Goal: Task Accomplishment & Management: Complete application form

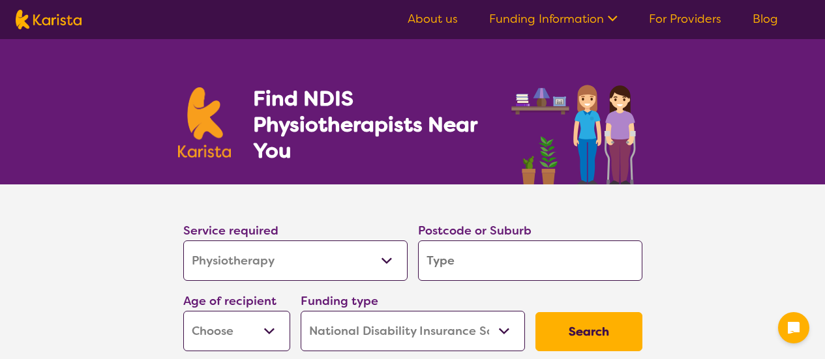
select select "Physiotherapy"
select select "NDIS"
select select "Physiotherapy"
select select "NDIS"
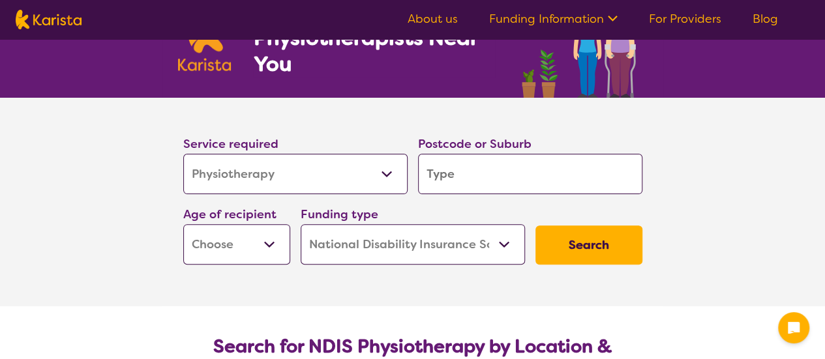
click at [481, 180] on input "search" at bounding box center [530, 174] width 224 height 40
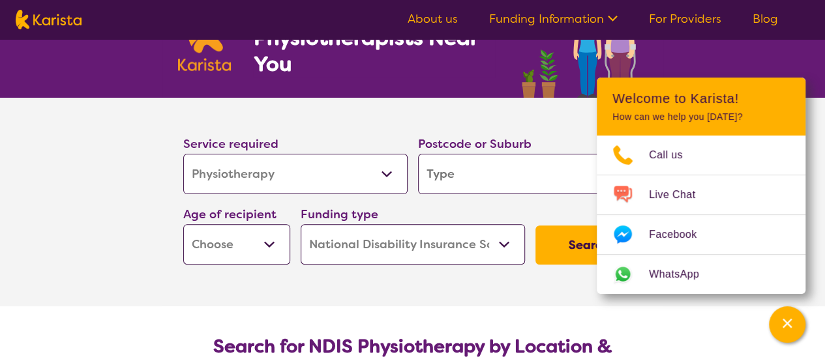
type input "B"
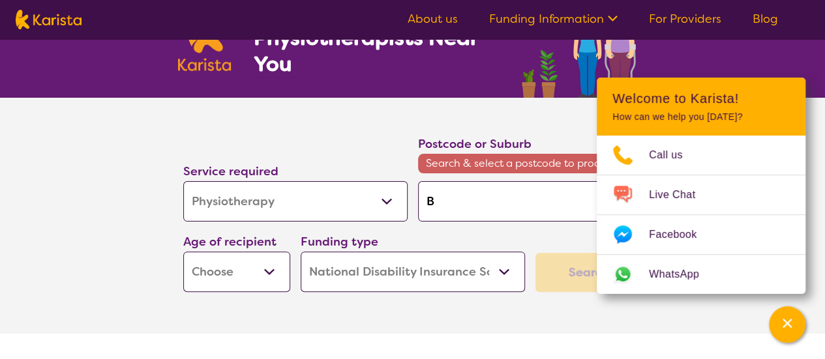
type input "Ba"
type input "[MEDICAL_DATA]"
type input "Ball"
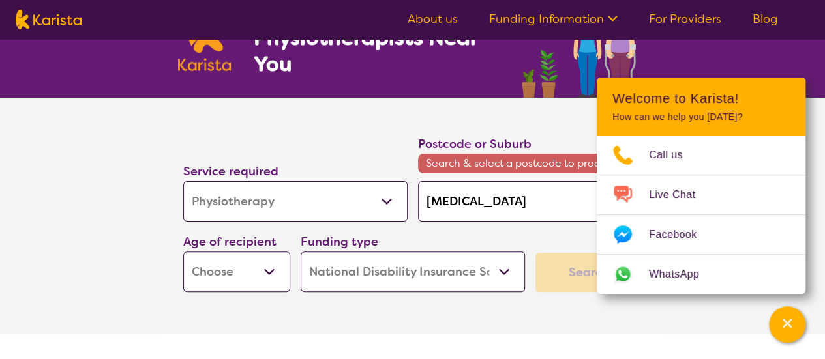
type input "Ball"
type input "Balla"
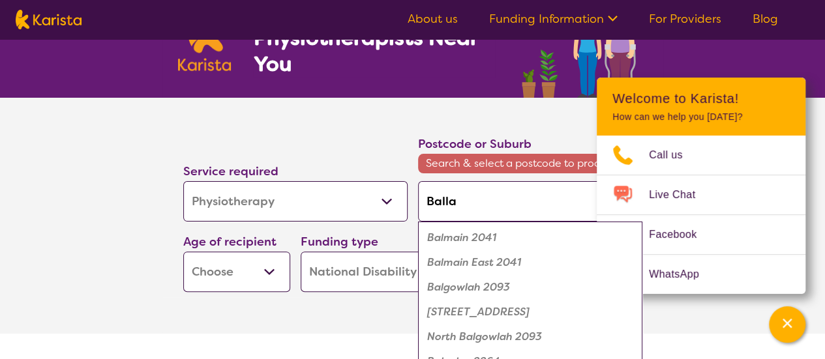
type input "Ballar"
type input "Ballara"
type input "Ballarat"
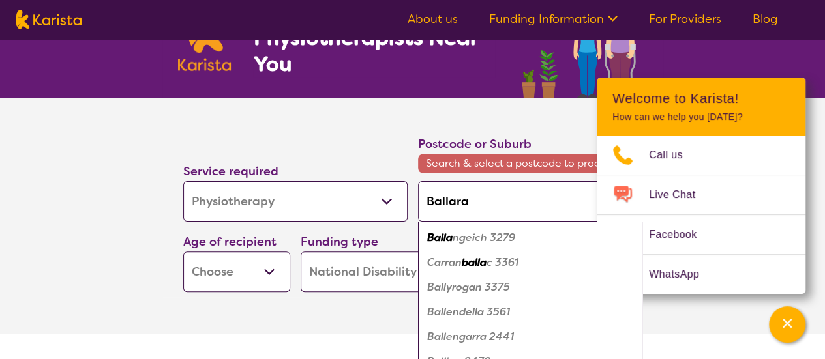
type input "Ballarat"
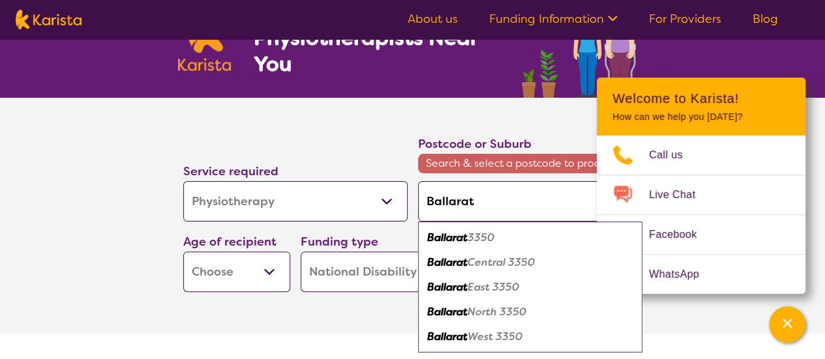
click at [481, 233] on em "3350" at bounding box center [481, 238] width 27 height 14
type input "3350"
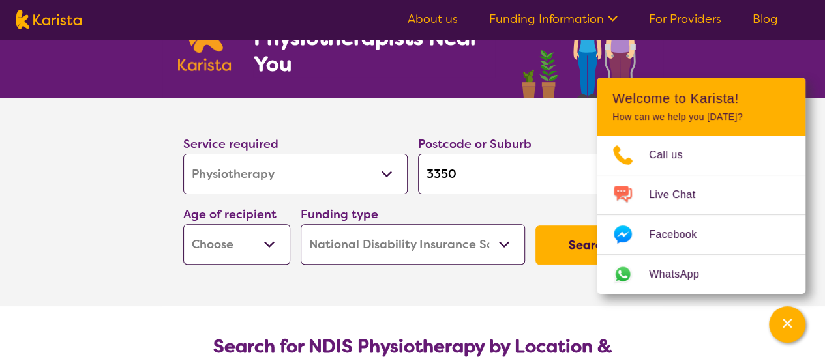
click at [575, 241] on button "Search" at bounding box center [589, 245] width 107 height 39
click at [253, 235] on select "Early Childhood - 0 to 9 Child - 10 to 11 Adolescent - 12 to 17 Adult - 18 to 6…" at bounding box center [236, 244] width 107 height 40
select select "AS"
click at [183, 224] on select "Early Childhood - 0 to 9 Child - 10 to 11 Adolescent - 12 to 17 Adult - 18 to 6…" at bounding box center [236, 244] width 107 height 40
select select "AS"
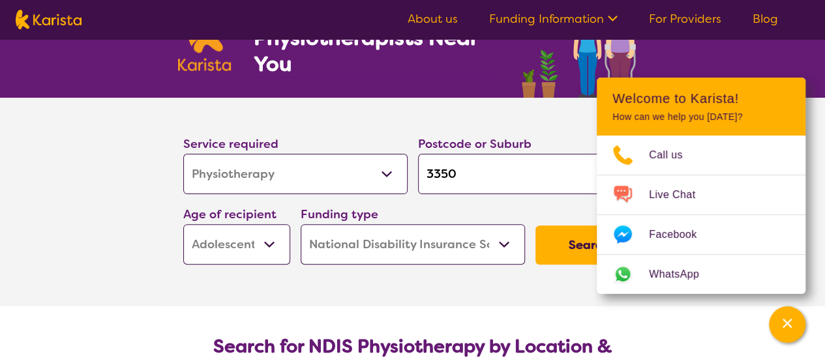
click at [580, 239] on button "Search" at bounding box center [589, 245] width 107 height 39
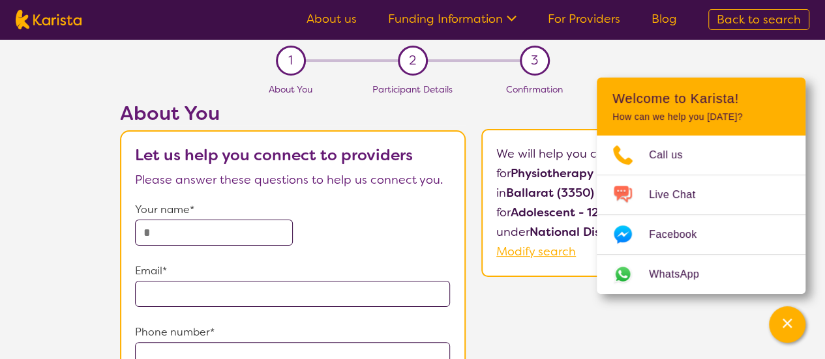
select select "Physiotherapy"
select select "AS"
select select "NDIS"
select select "Physiotherapy"
select select "AS"
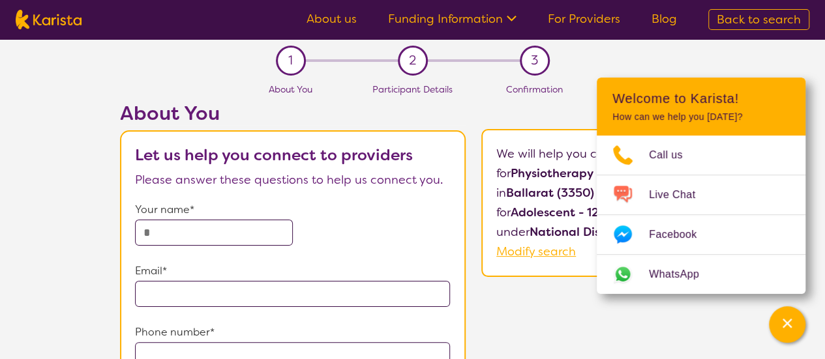
select select "NDIS"
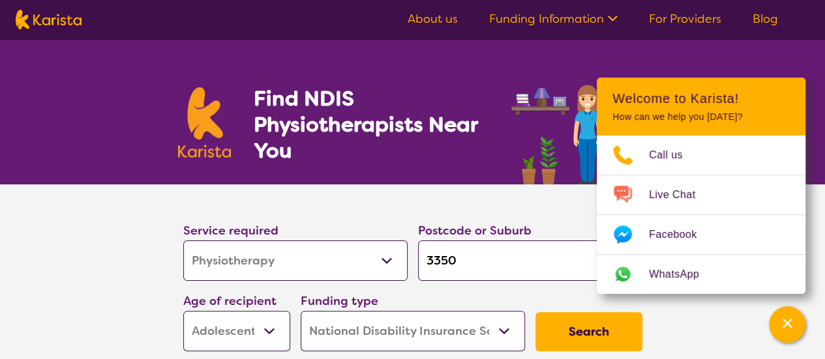
scroll to position [87, 0]
